Goal: Obtain resource: Download file/media

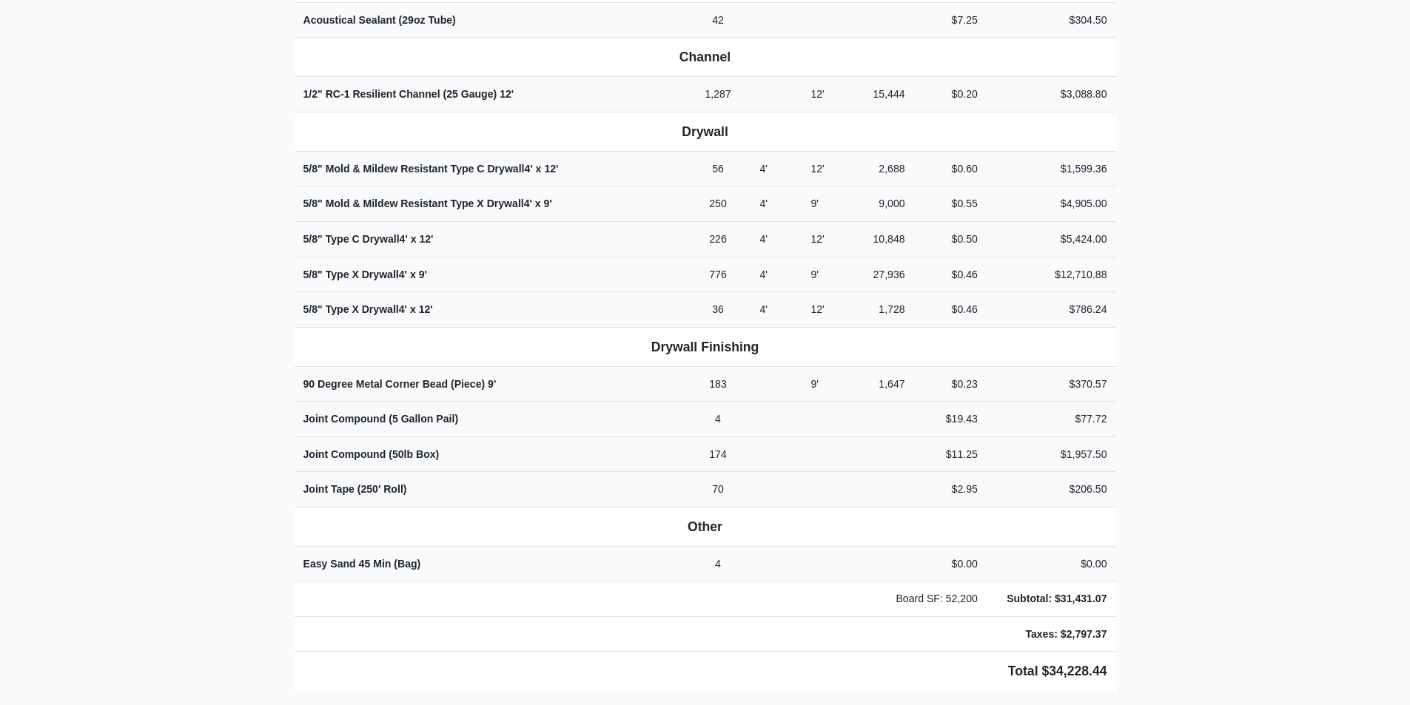
scroll to position [592, 0]
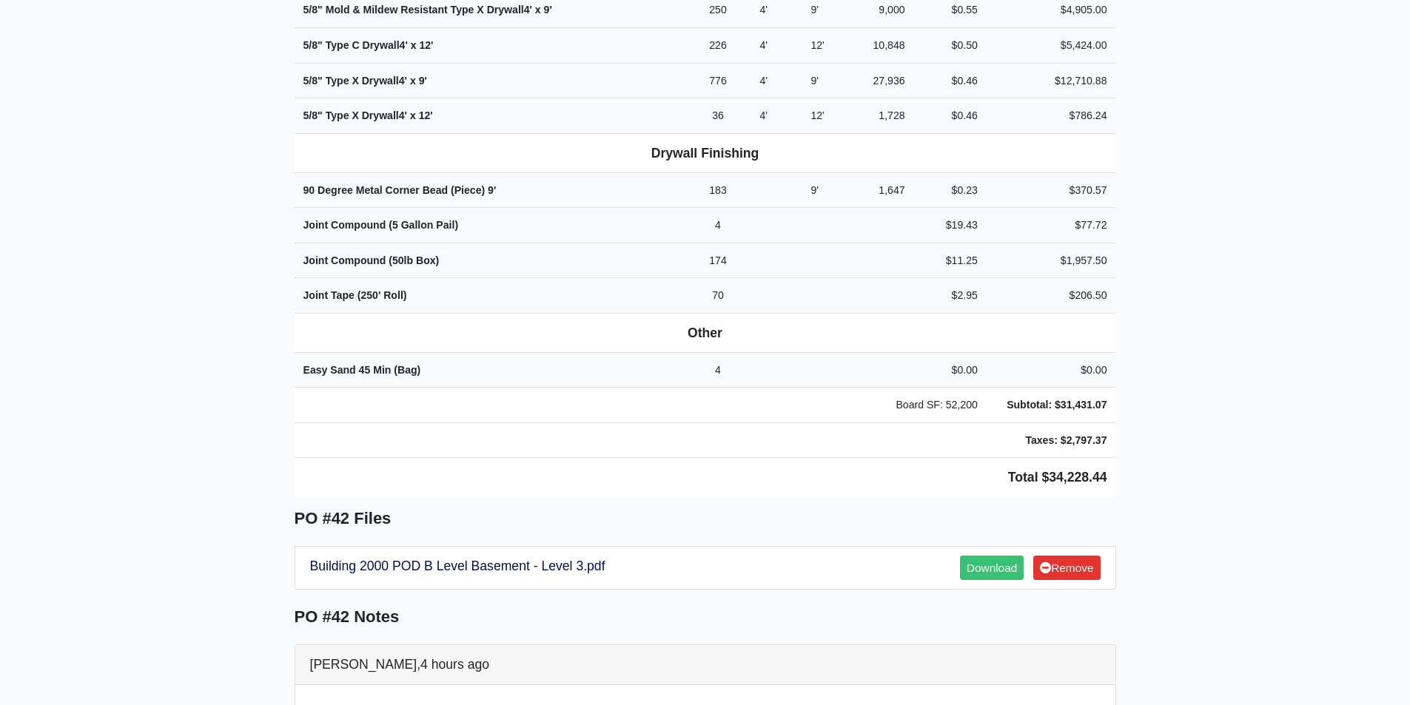
scroll to position [814, 0]
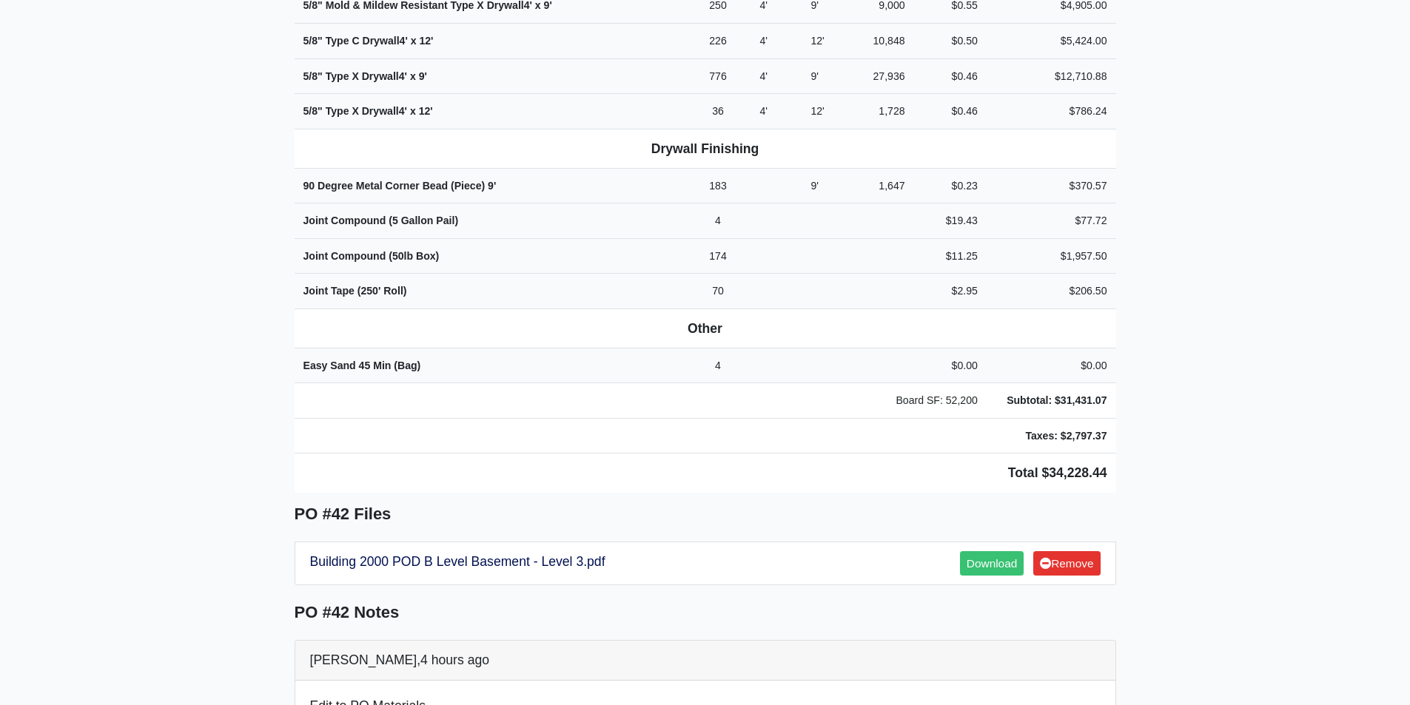
click at [115, 244] on main "Back to Project Roswell Drywall 7000 Peachtree Dunwoody Rd NE Building 5, Suite…" at bounding box center [705, 566] width 1410 height 2608
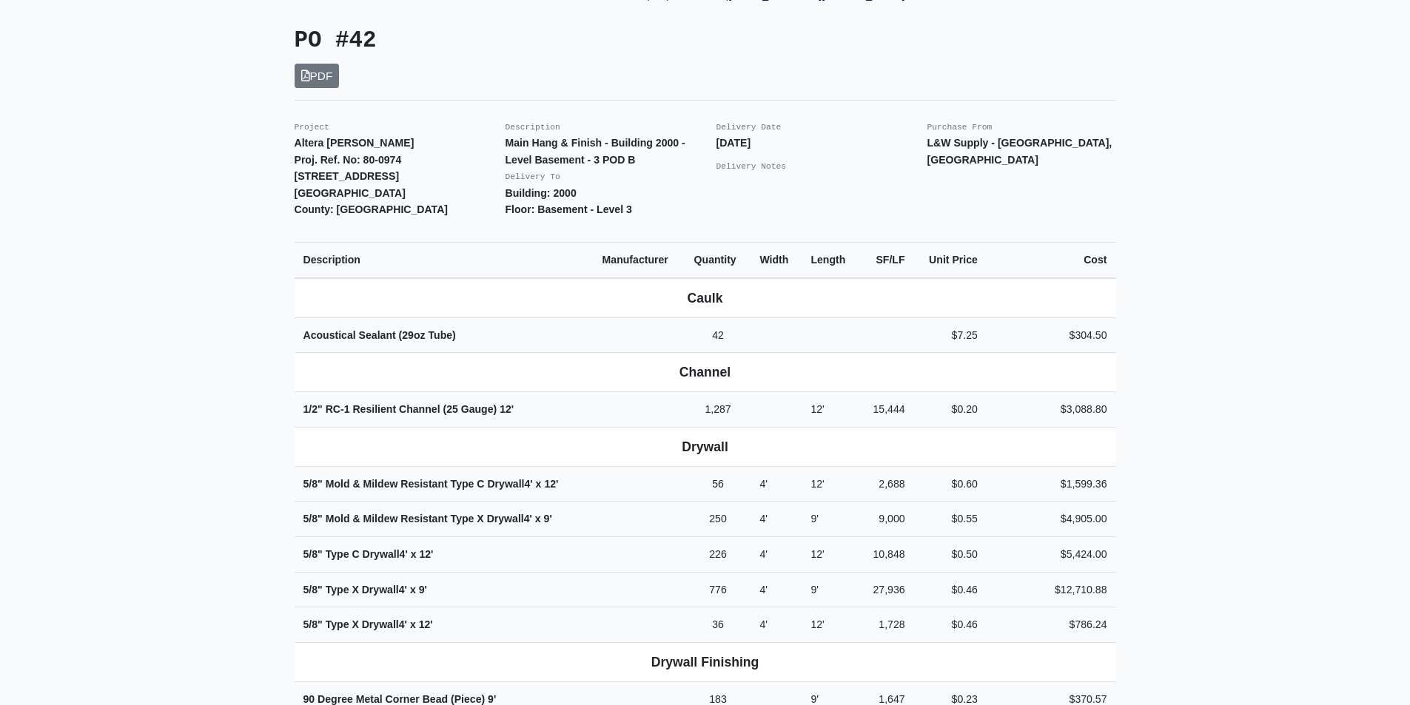
scroll to position [296, 0]
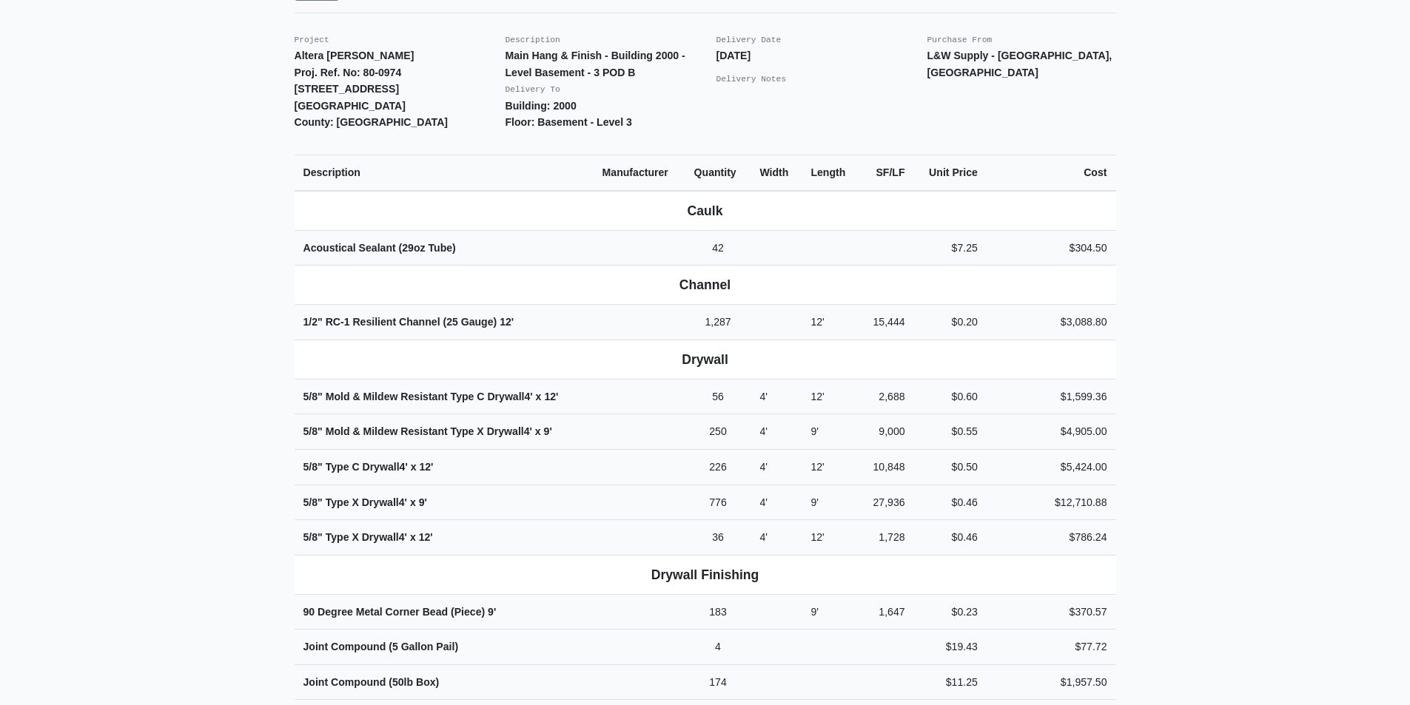
scroll to position [592, 0]
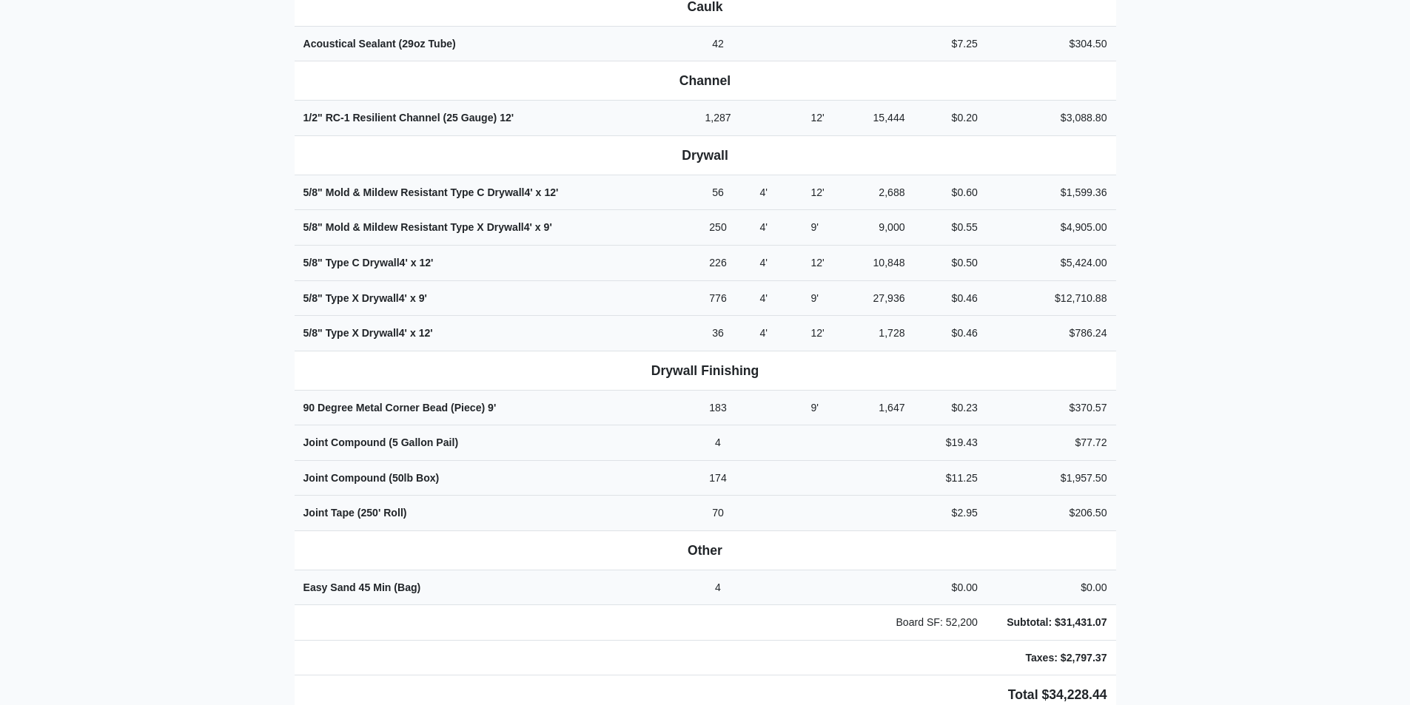
drag, startPoint x: 118, startPoint y: 252, endPoint x: 211, endPoint y: 184, distance: 114.9
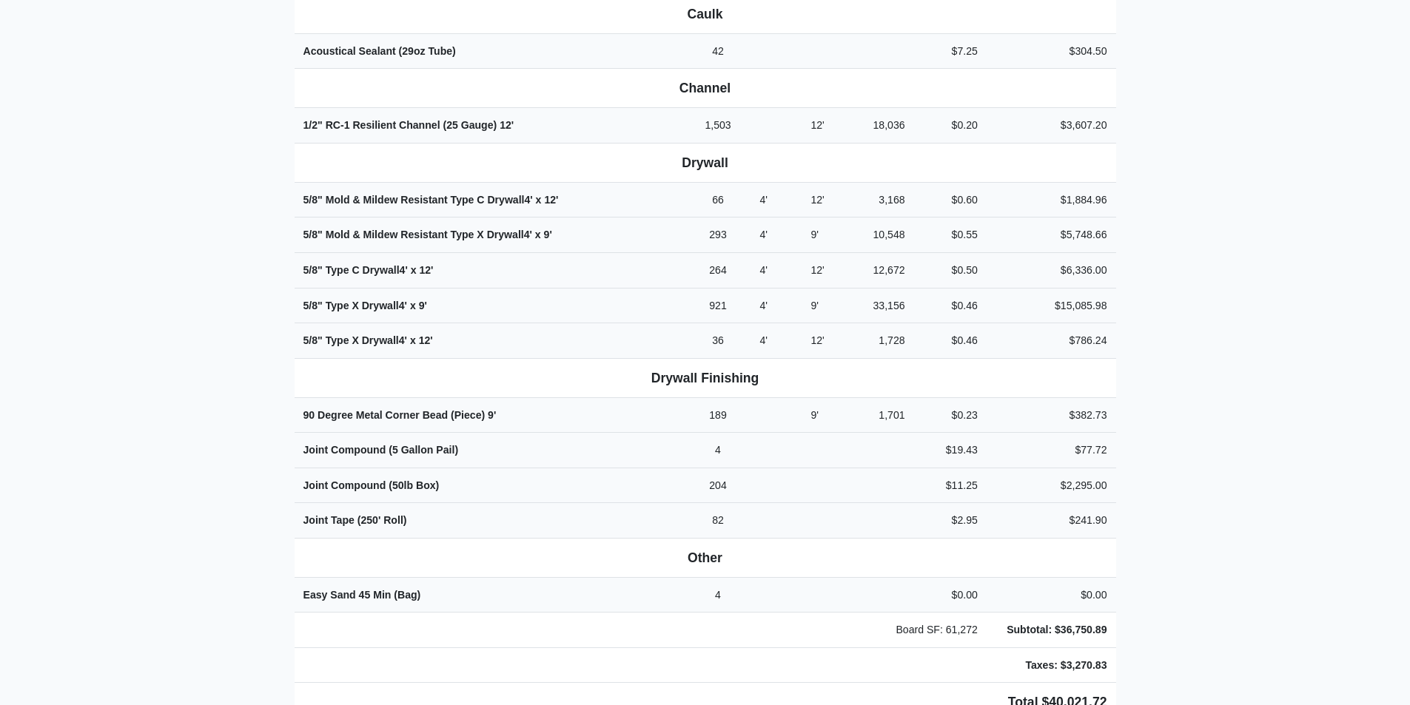
scroll to position [592, 0]
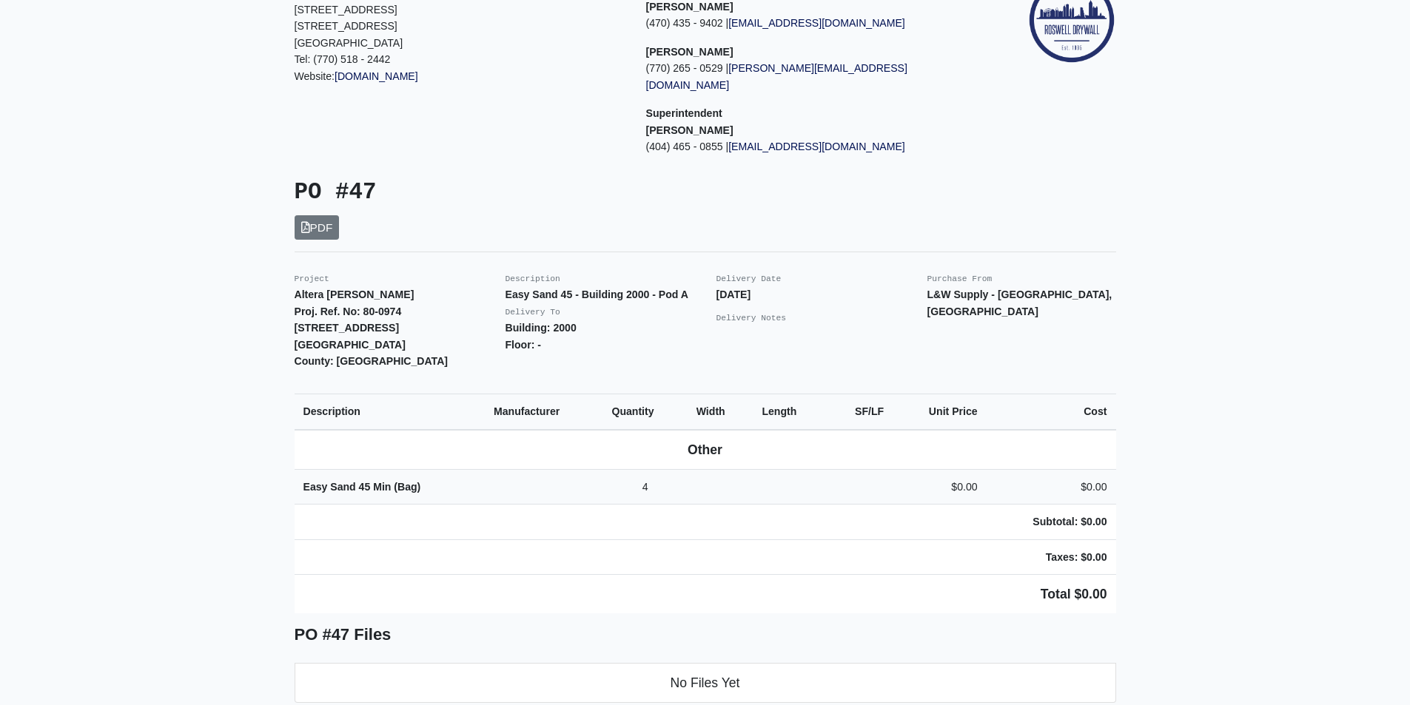
scroll to position [148, 0]
click at [101, 372] on main "Back to Project Roswell Drywall 7000 Peachtree Dunwoody Rd NE Building 5, Suite…" at bounding box center [705, 538] width 1410 height 1220
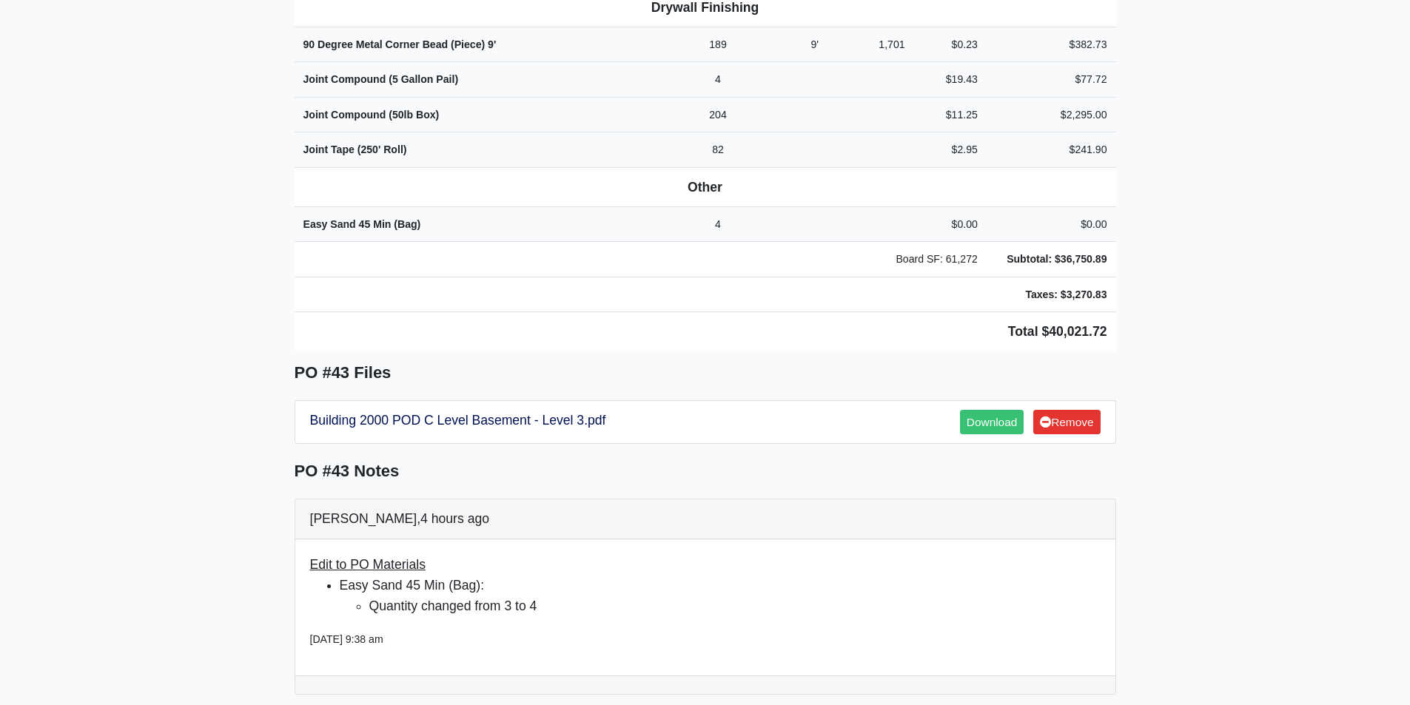
scroll to position [962, 0]
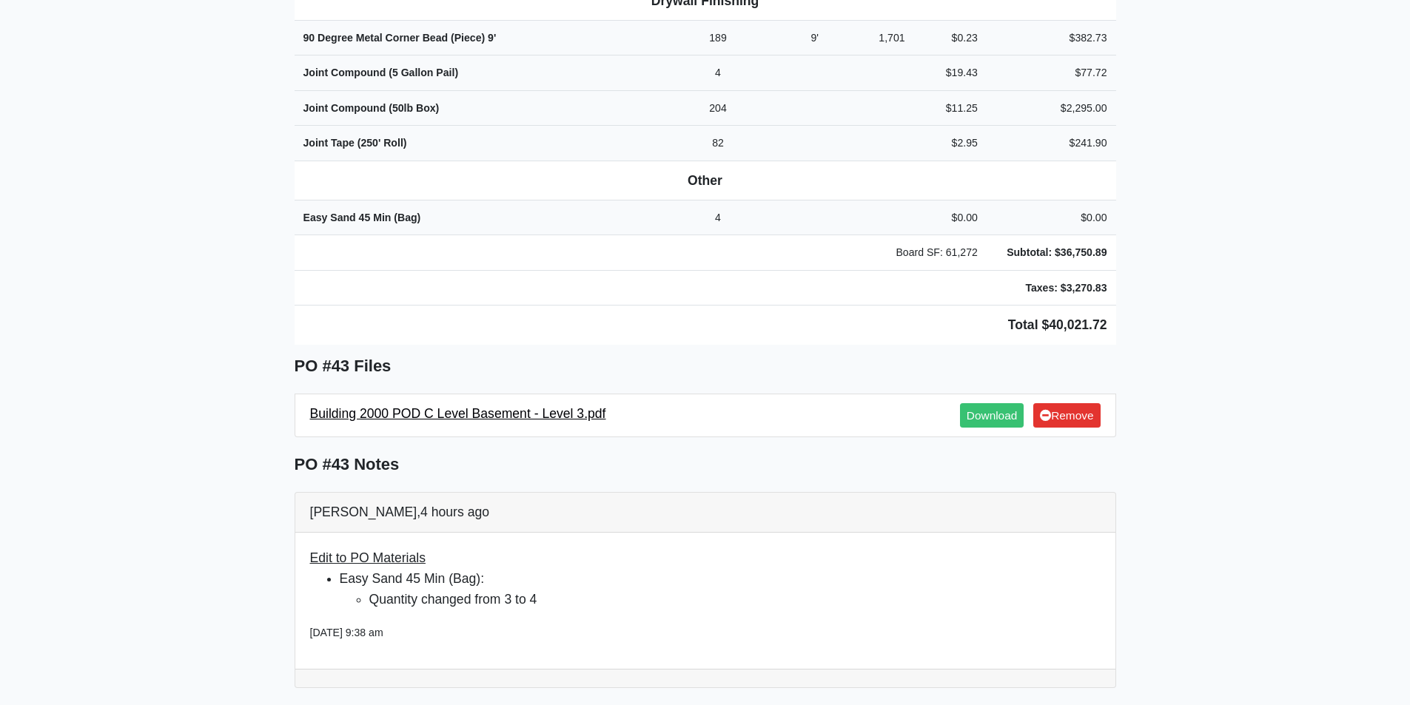
click at [463, 406] on link "Building 2000 POD C Level Basement - Level 3.pdf" at bounding box center [458, 413] width 296 height 15
